Goal: Information Seeking & Learning: Learn about a topic

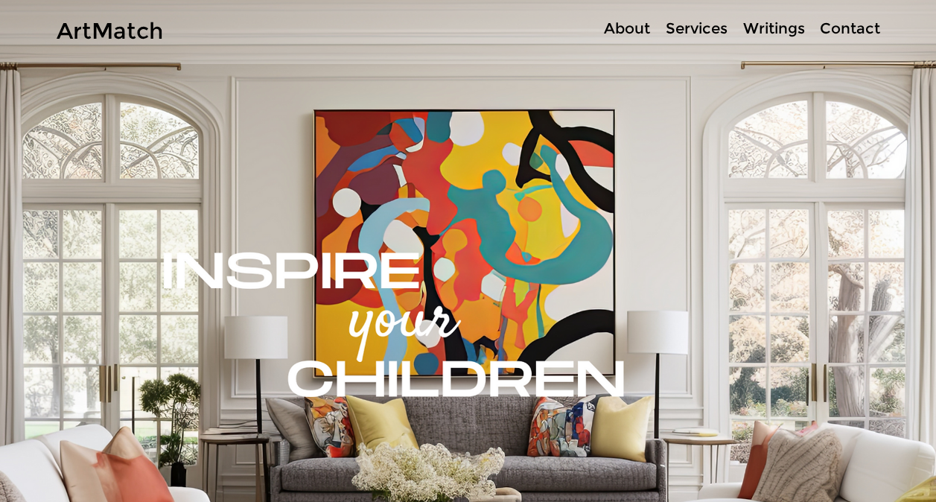
click at [689, 30] on p "Services" at bounding box center [696, 29] width 77 height 22
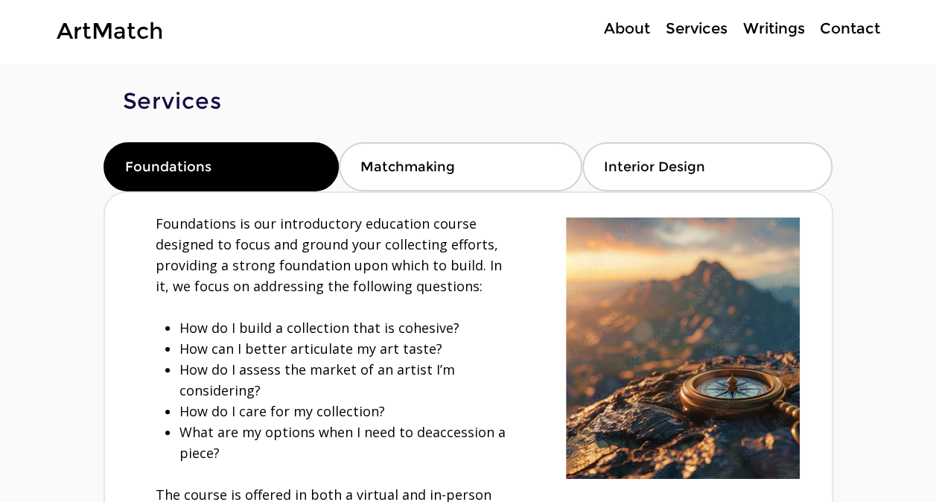
click at [641, 30] on p "About" at bounding box center [627, 29] width 61 height 22
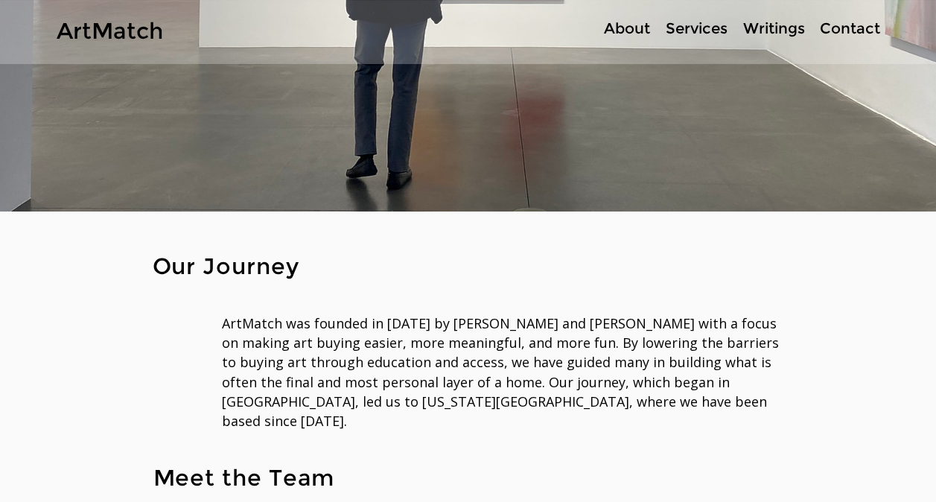
scroll to position [223, 0]
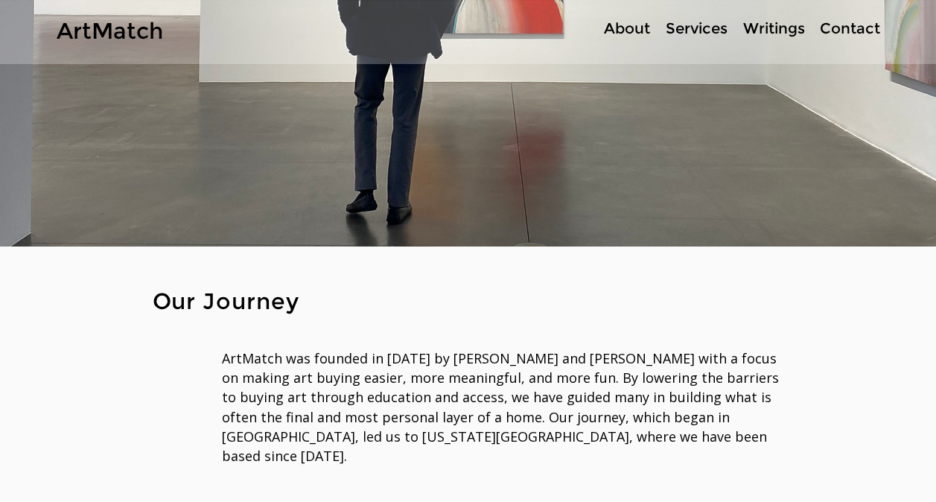
click at [702, 27] on p "Services" at bounding box center [696, 29] width 77 height 22
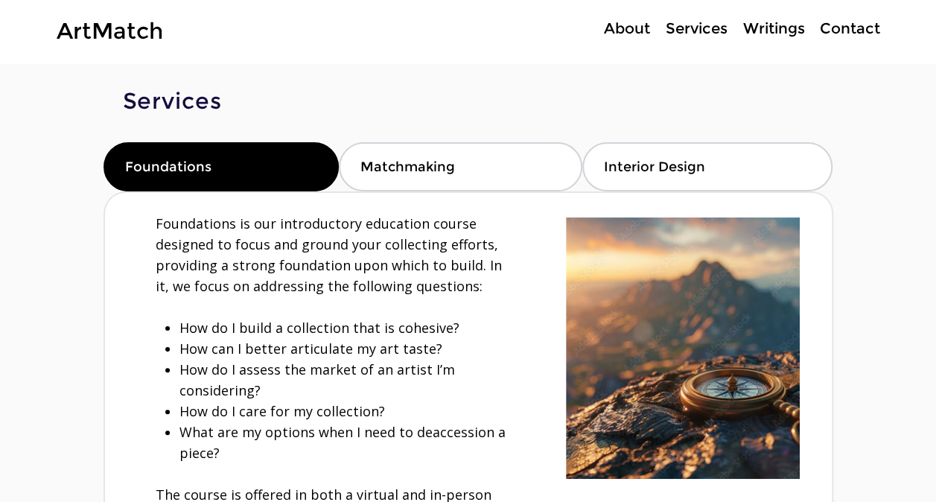
click at [626, 27] on p "About" at bounding box center [627, 29] width 61 height 22
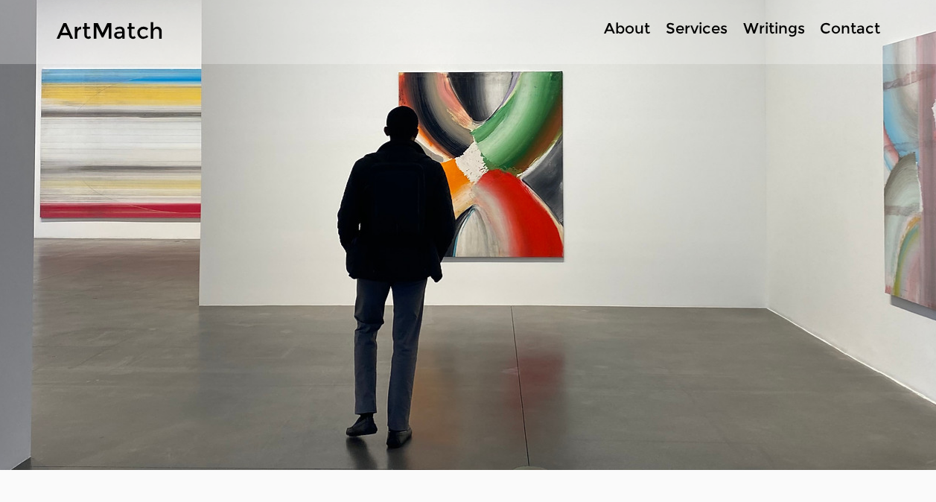
scroll to position [220, 0]
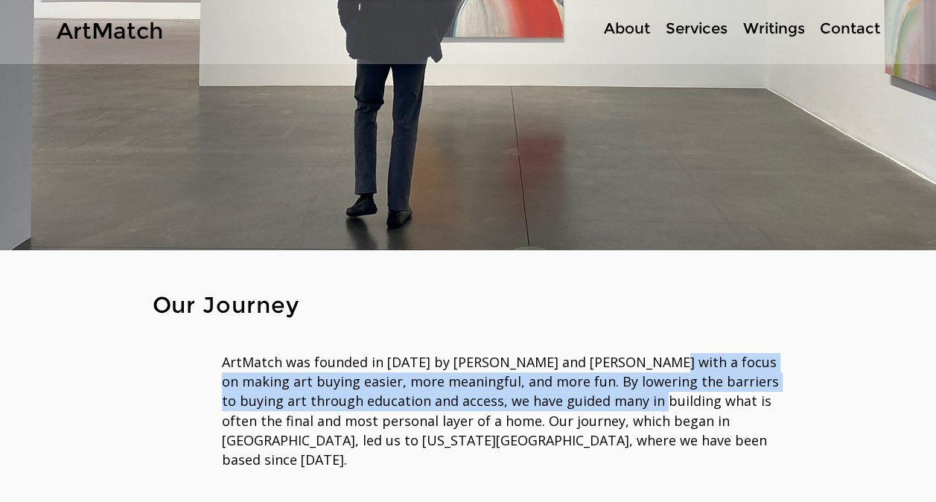
drag, startPoint x: 641, startPoint y: 363, endPoint x: 614, endPoint y: 398, distance: 43.5
click at [614, 398] on span "ArtMatch was founded in 2020 by Anthony and Olivia Roberts with a focus on maki…" at bounding box center [500, 410] width 557 height 115
click at [641, 378] on span "ArtMatch was founded in 2020 by Anthony and Olivia Roberts with a focus on maki…" at bounding box center [500, 410] width 557 height 115
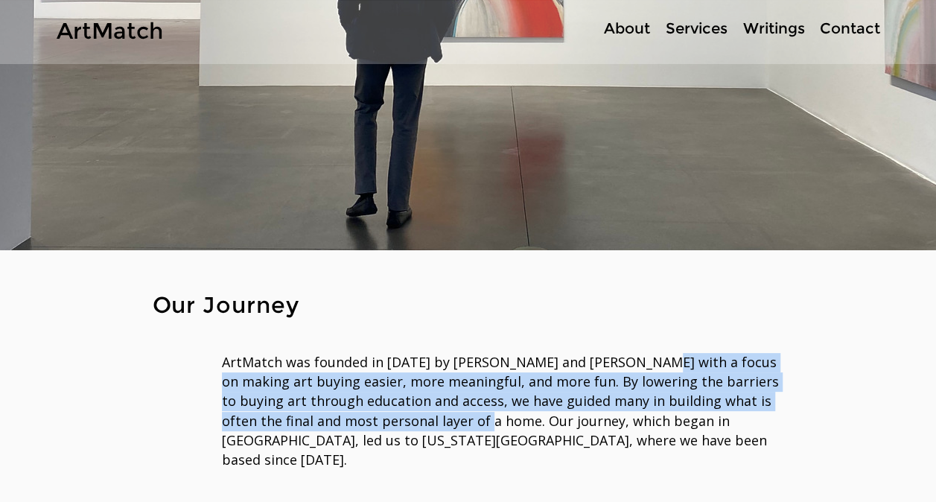
drag, startPoint x: 636, startPoint y: 365, endPoint x: 441, endPoint y: 421, distance: 203.0
click at [441, 421] on span "ArtMatch was founded in 2020 by Anthony and Olivia Roberts with a focus on maki…" at bounding box center [500, 410] width 557 height 115
copy span "a focus on making art buying easier, more meaningful, and more fun. By lowering…"
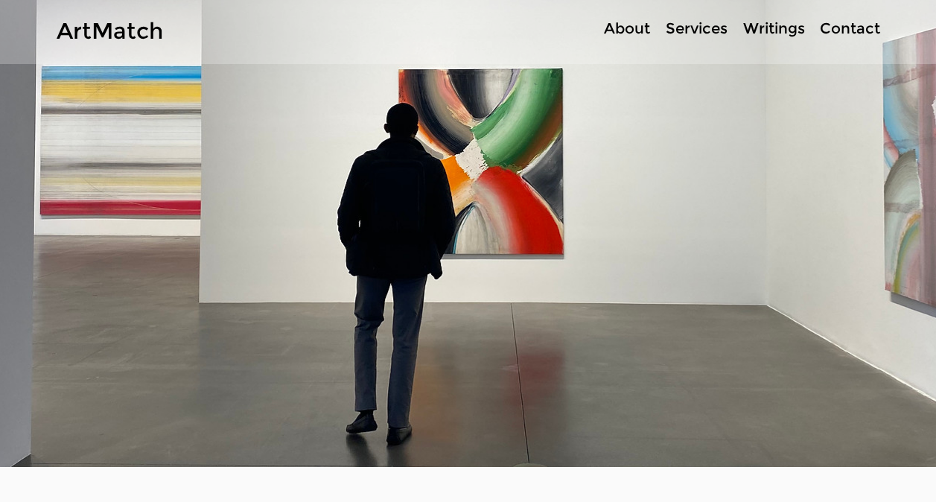
scroll to position [0, 0]
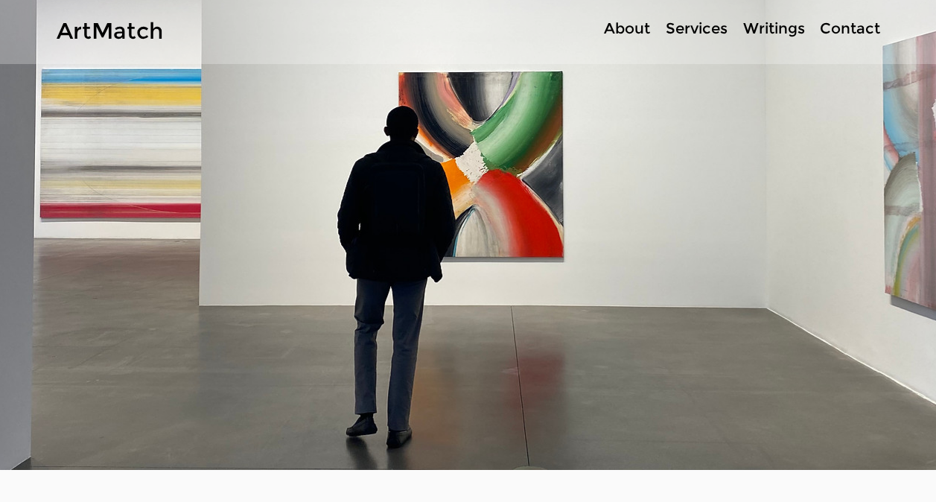
click at [706, 31] on p "Services" at bounding box center [696, 29] width 77 height 22
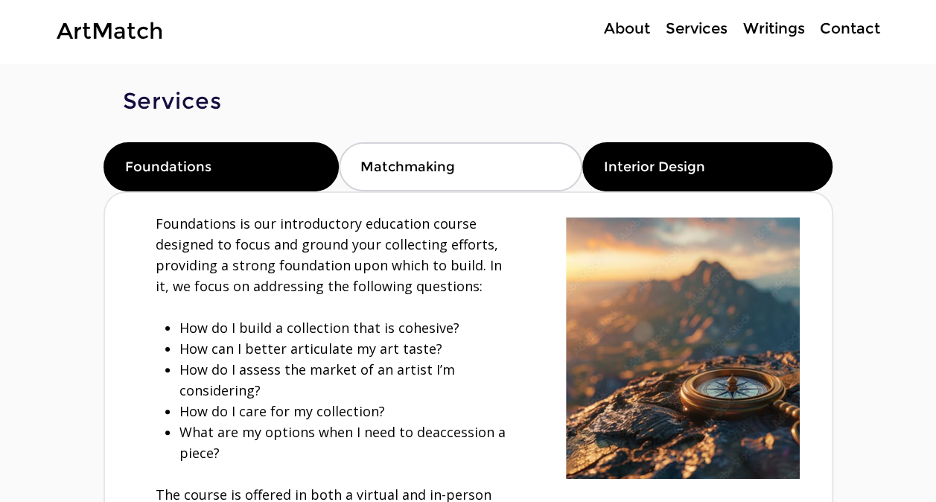
click at [684, 165] on span "Interior Design" at bounding box center [654, 167] width 101 height 16
